Goal: Task Accomplishment & Management: Complete application form

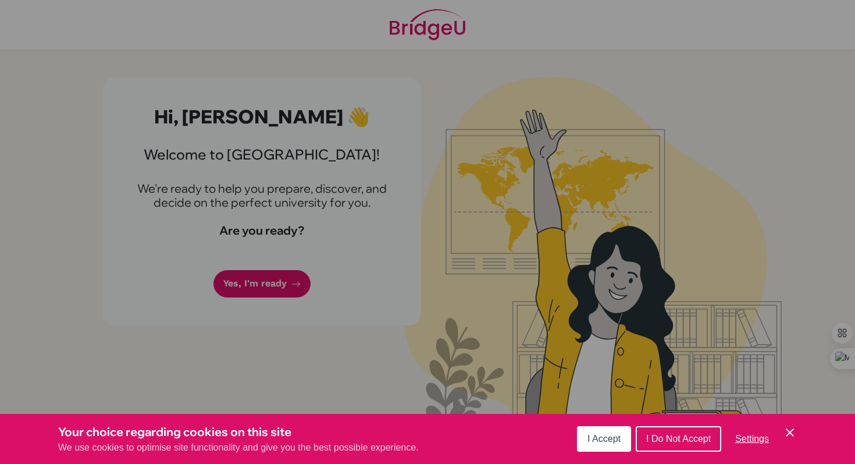
click at [609, 440] on span "I Accept" at bounding box center [604, 438] width 33 height 10
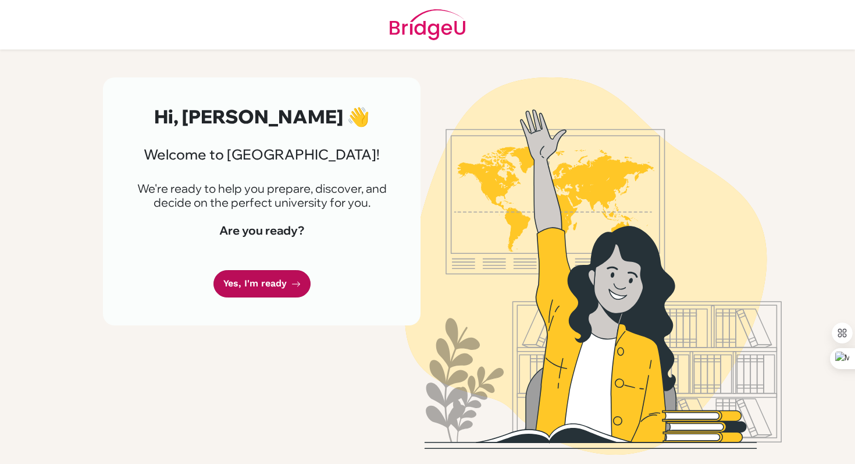
click at [279, 285] on link "Yes, I'm ready" at bounding box center [262, 283] width 97 height 27
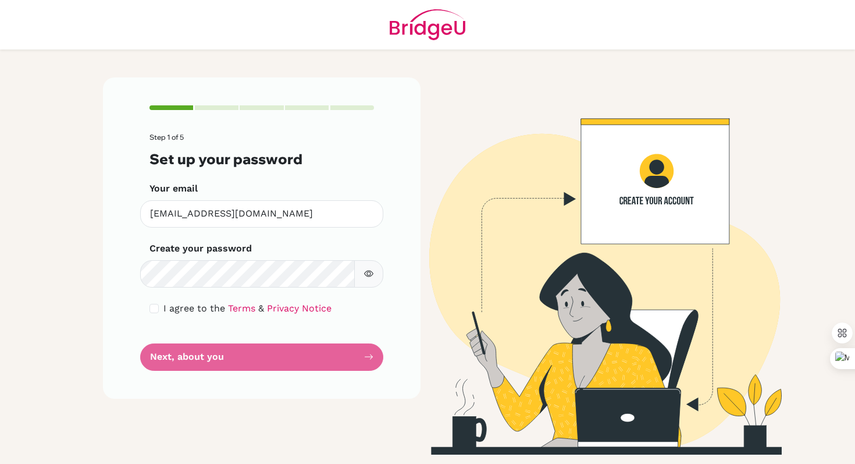
click at [379, 272] on button "button" at bounding box center [368, 273] width 29 height 27
click at [162, 307] on div "I agree to the Terms & Privacy Notice" at bounding box center [262, 308] width 225 height 14
click at [154, 308] on input "checkbox" at bounding box center [154, 308] width 9 height 9
checkbox input "true"
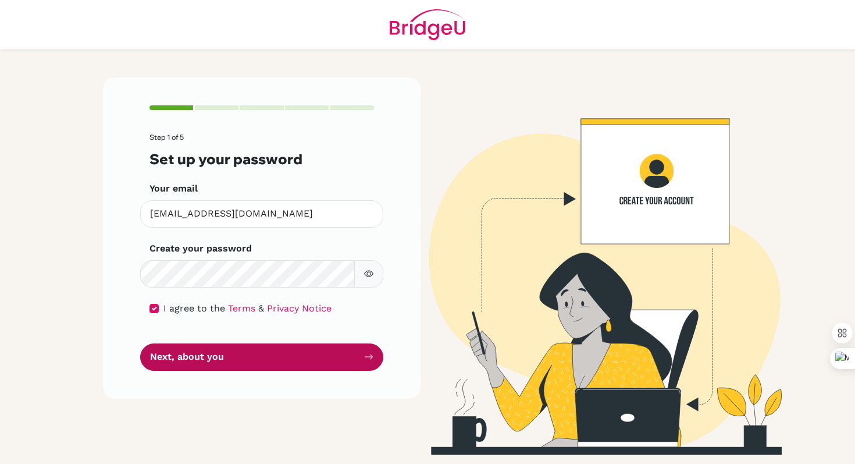
click at [222, 353] on button "Next, about you" at bounding box center [261, 356] width 243 height 27
click at [234, 358] on button "Next, about you" at bounding box center [261, 356] width 243 height 27
